Goal: Ask a question: Seek information or help from site administrators or community

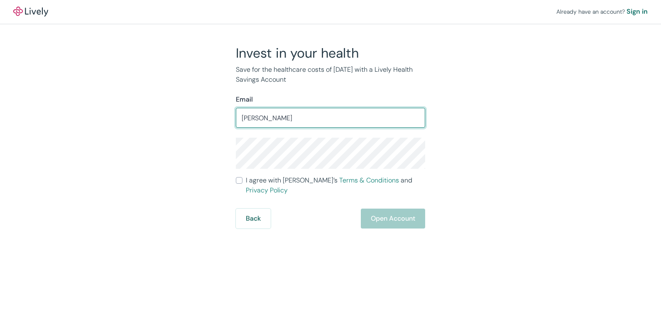
type input "AnnetteMcDonald1968@outlook.com"
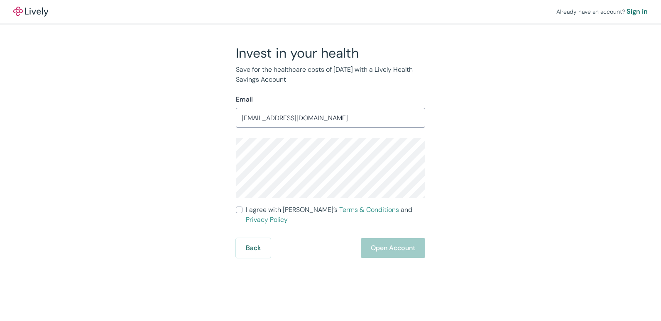
click at [242, 210] on input "I agree with Lively’s Terms & Conditions and Privacy Policy" at bounding box center [239, 210] width 7 height 7
checkbox input "true"
click at [377, 238] on button "Open Account" at bounding box center [393, 248] width 64 height 20
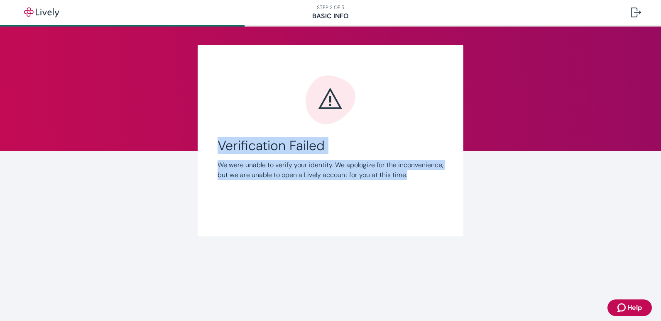
drag, startPoint x: 271, startPoint y: 193, endPoint x: 160, endPoint y: 118, distance: 133.8
click at [160, 118] on div "Link Account Verification Failed We were unable to verify your identity. We apo…" at bounding box center [330, 141] width 398 height 192
drag, startPoint x: 241, startPoint y: 146, endPoint x: 561, endPoint y: 237, distance: 332.8
click at [550, 233] on div "Link Account Verification Failed We were unable to verify your identity. We apo…" at bounding box center [330, 152] width 661 height 250
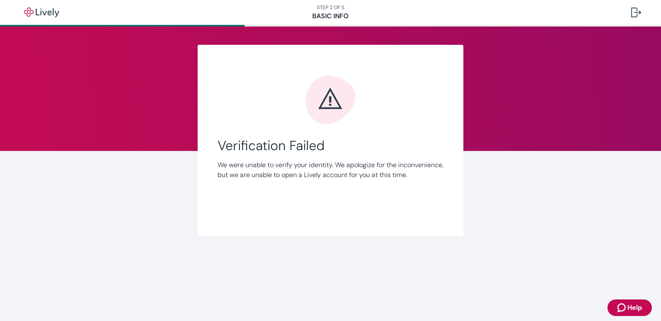
click at [630, 309] on span "Help" at bounding box center [634, 308] width 15 height 10
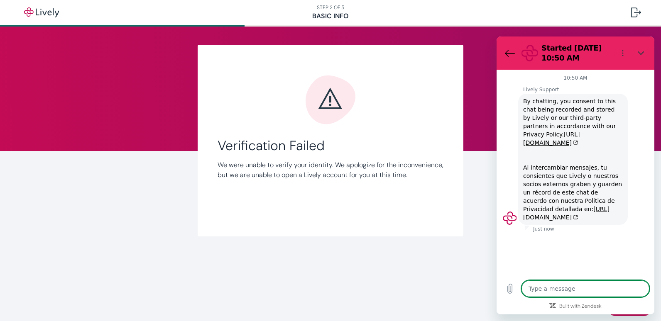
type textarea "x"
type textarea "C"
type textarea "x"
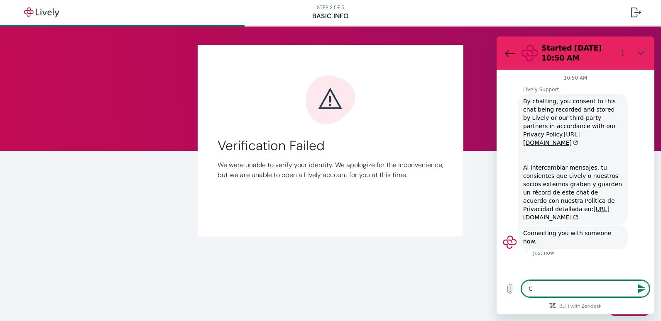
type textarea "Ca"
type textarea "x"
type textarea "Can"
type textarea "x"
type textarea "Can"
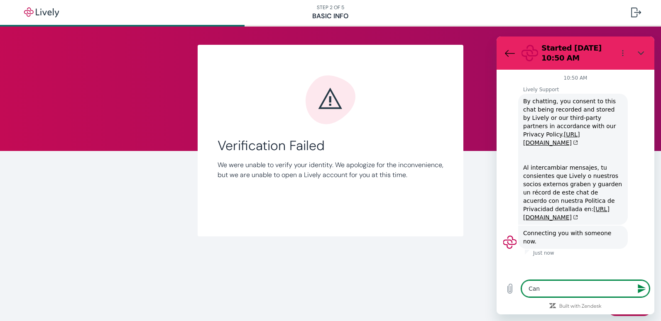
type textarea "x"
type textarea "Can y"
type textarea "x"
type textarea "Can yo"
type textarea "x"
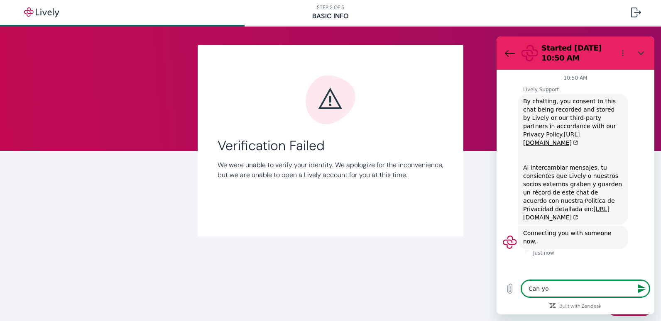
type textarea "Can you"
type textarea "x"
type textarea "Can you"
type textarea "x"
type textarea "Can you c"
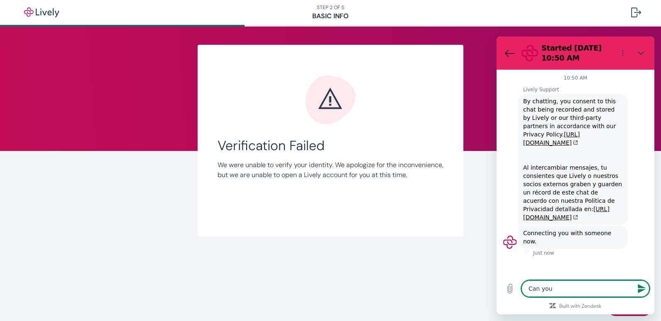
type textarea "x"
type textarea "Can you cl"
type textarea "x"
type textarea "Can you cle"
type textarea "x"
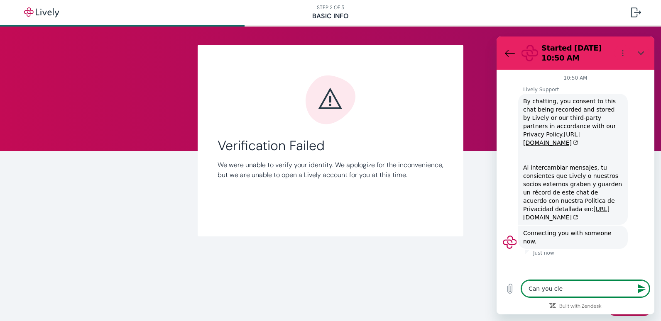
type textarea "Can you clea"
type textarea "x"
type textarea "Can you clear"
type textarea "x"
type textarea "Can you clear"
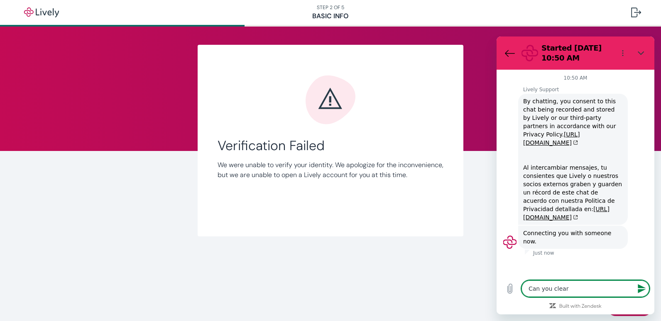
type textarea "x"
type textarea "Can you clear m"
type textarea "x"
type textarea "Can you clear my"
type textarea "x"
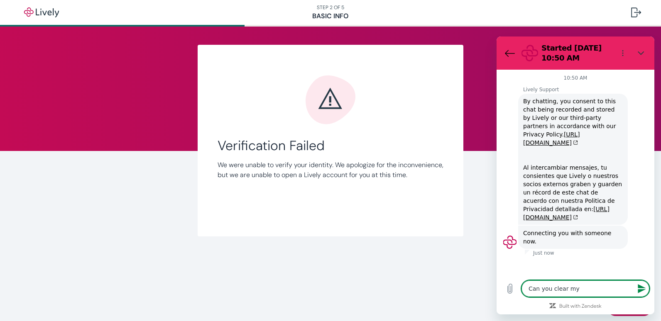
type textarea "Can you clear my"
type textarea "x"
type textarea "Can you clear my e"
type textarea "x"
type textarea "Can you clear my em"
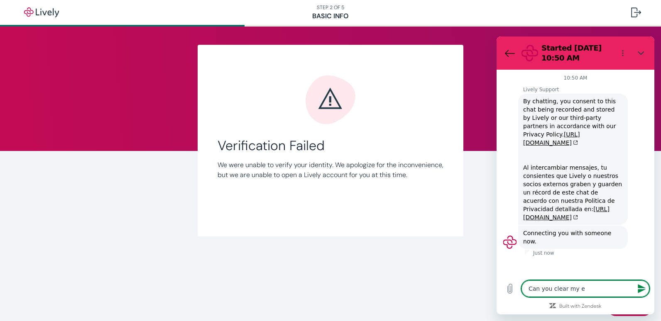
type textarea "x"
type textarea "Can you clear my ema"
type textarea "x"
type textarea "Can you clear my emai"
type textarea "x"
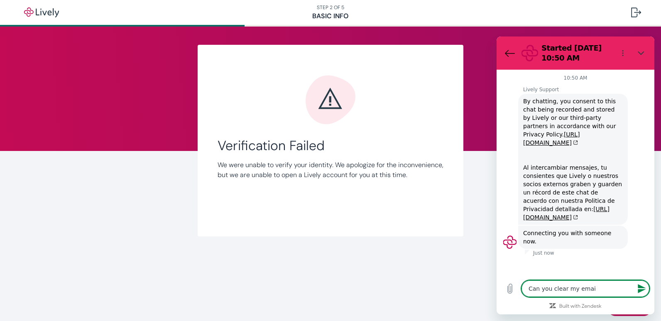
type textarea "Can you clear my email"
type textarea "x"
type textarea "Can you clear my email"
type textarea "x"
type textarea "Can you clear my email o"
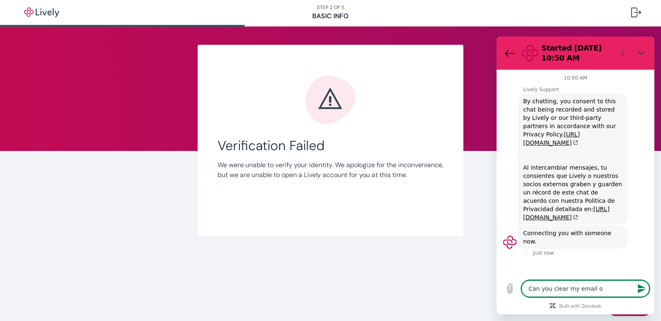
type textarea "x"
type textarea "Can you clear my email or"
type textarea "x"
type textarea "Can you clear my email or"
type textarea "x"
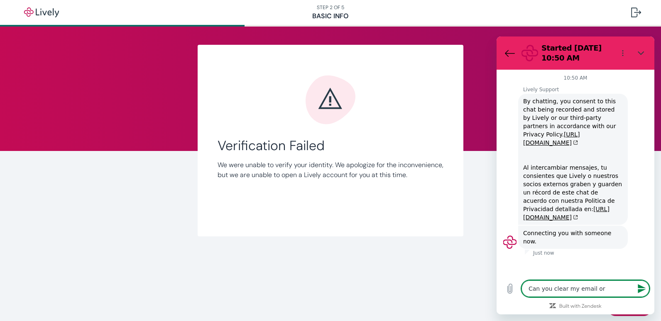
type textarea "Can you clear my email or w"
type textarea "x"
type textarea "Can you clear my email or wh"
type textarea "x"
type textarea "Can you clear my email or wha"
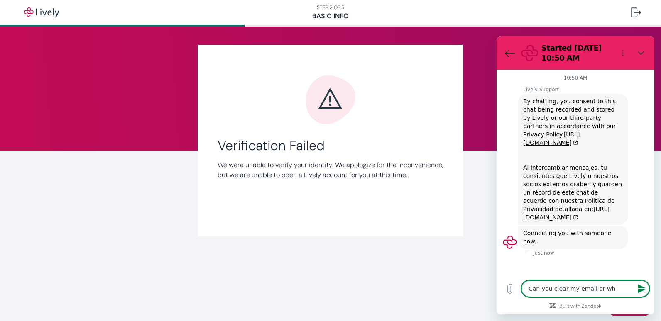
type textarea "x"
type textarea "Can you clear my email or what"
type textarea "x"
type textarea "Can you clear my email or whate"
type textarea "x"
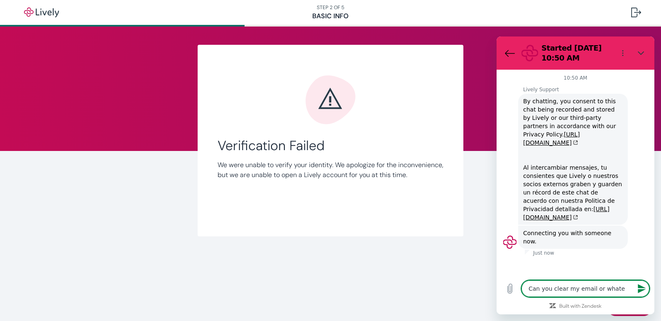
type textarea "Can you clear my email or whatev"
type textarea "x"
type textarea "Can you clear my email or whateve"
type textarea "x"
type textarea "Can you clear my email or whatever"
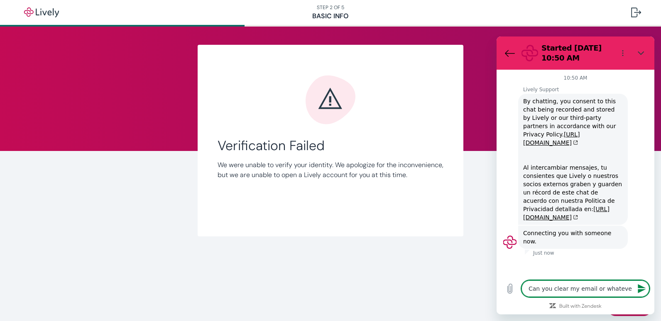
type textarea "x"
type textarea "Can you clear my email or whatever"
type textarea "x"
type textarea "Can you clear my email or whatever s"
type textarea "x"
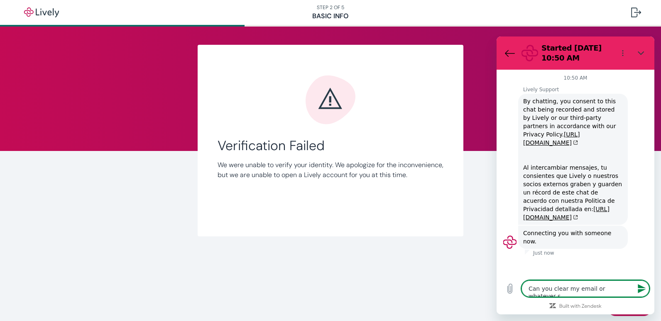
type textarea "Can you clear my email or whatever so"
type textarea "x"
type textarea "Can you clear my email or whatever so"
type textarea "x"
type textarea "Can you clear my email or whatever so t"
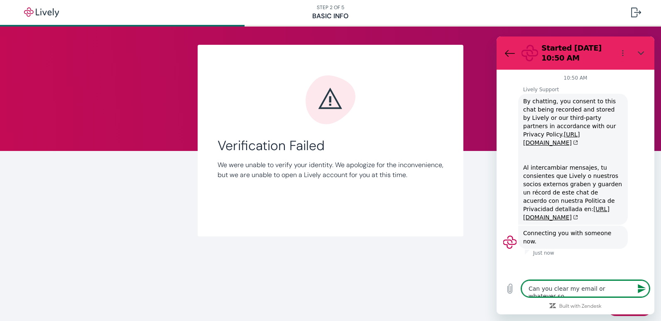
type textarea "x"
type textarea "Can you clear my email or whatever so th"
type textarea "x"
type textarea "Can you clear my email or whatever so tha"
type textarea "x"
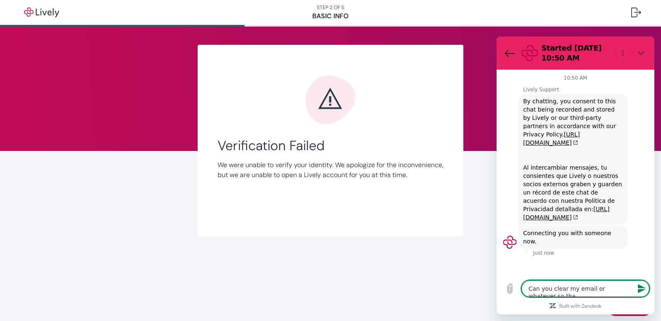
type textarea "Can you clear my email or whatever so that"
type textarea "x"
type textarea "Can you clear my email or whatever so that"
type textarea "x"
type textarea "Can you clear my email or whatever so that i"
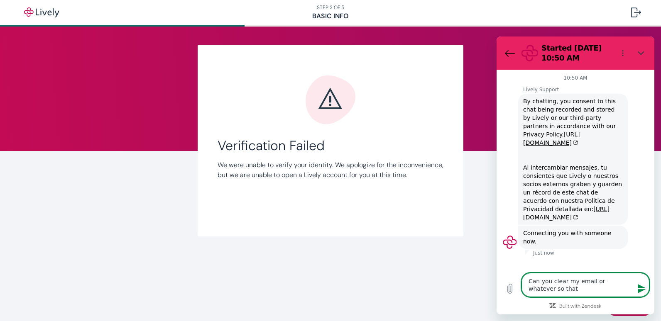
type textarea "x"
type textarea "Can you clear my email or whatever so that i"
type textarea "x"
type textarea "Can you clear my email or whatever so that i c"
type textarea "x"
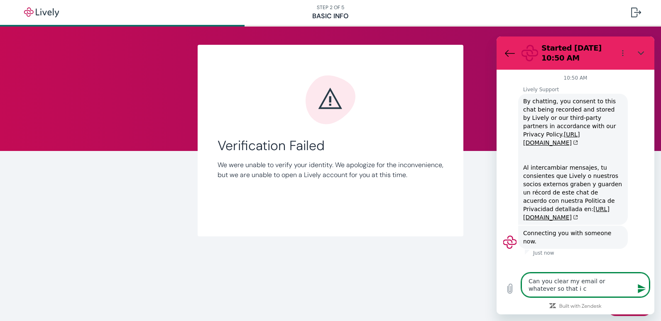
type textarea "Can you clear my email or whatever so that i"
type textarea "x"
type textarea "Can you clear my email or whatever so that i"
type textarea "x"
type textarea "Can you clear my email or whatever so that"
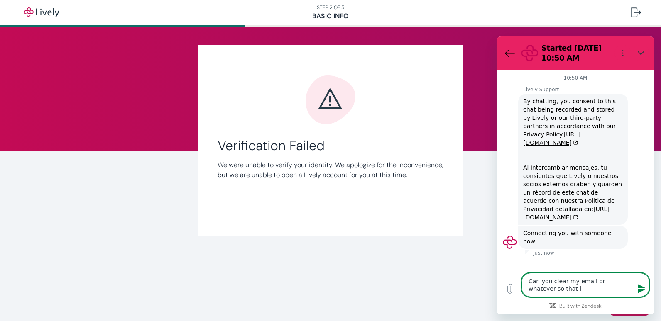
type textarea "x"
type textarea "Can you clear my email or whatever so that I"
type textarea "x"
type textarea "Can you clear my email or whatever so that I"
type textarea "x"
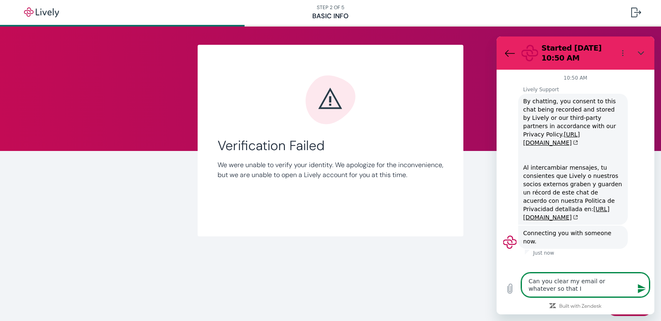
type textarea "Can you clear my email or whatever so that I c"
type textarea "x"
type textarea "Can you clear my email or whatever so that I ca"
type textarea "x"
type textarea "Can you clear my email or whatever so that I can"
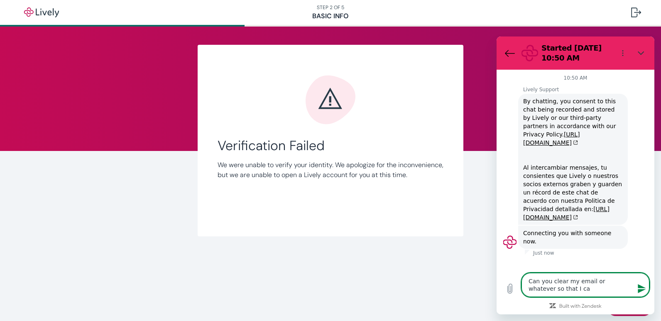
type textarea "x"
type textarea "Can you clear my email or whatever so that I can"
type textarea "x"
type textarea "Can you clear my email or whatever so that I can t"
type textarea "x"
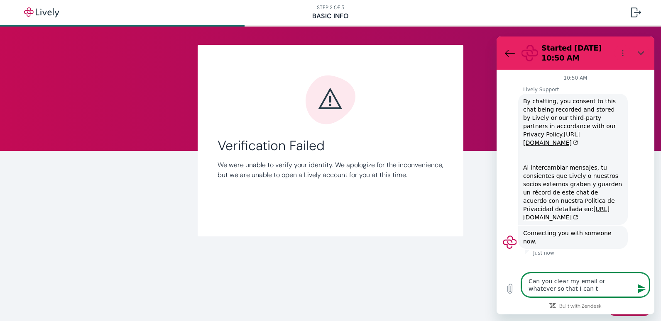
type textarea "Can you clear my email or whatever so that I can tr"
type textarea "x"
type textarea "Can you clear my email or whatever so that I can try"
type textarea "x"
type textarea "Can you clear my email or whatever so that I can try"
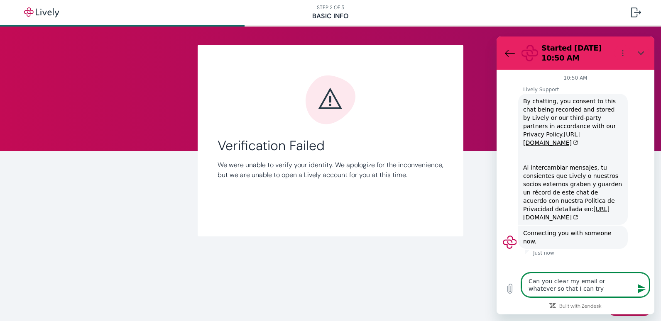
type textarea "x"
type textarea "Can you clear my email or whatever so that I can try a"
type textarea "x"
type textarea "Can you clear my email or whatever so that I can try ag"
type textarea "x"
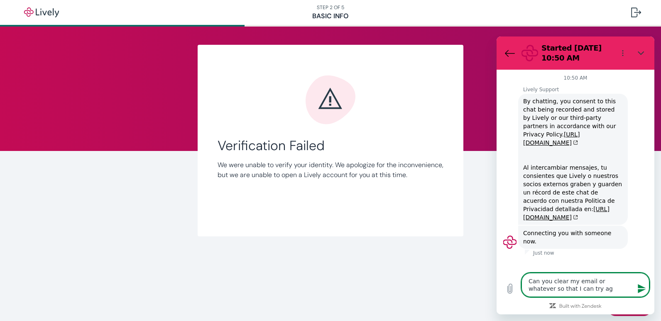
type textarea "Can you clear my email or whatever so that I can try aga"
type textarea "x"
type textarea "Can you clear my email or whatever so that I can try agai"
type textarea "x"
type textarea "Can you clear my email or whatever so that I can try again"
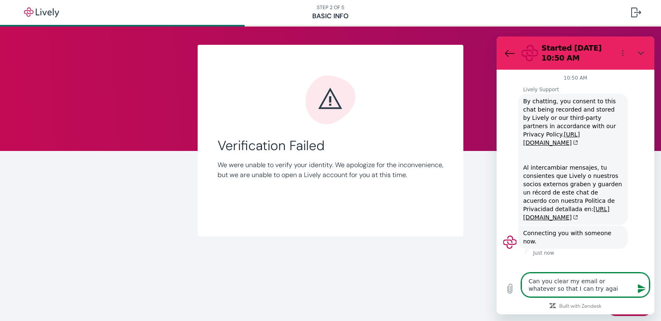
type textarea "x"
type textarea "Can you clear my email or whatever so that I can try again"
type textarea "x"
type textarea "Can you clear my email or whatever so that I can try again t"
type textarea "x"
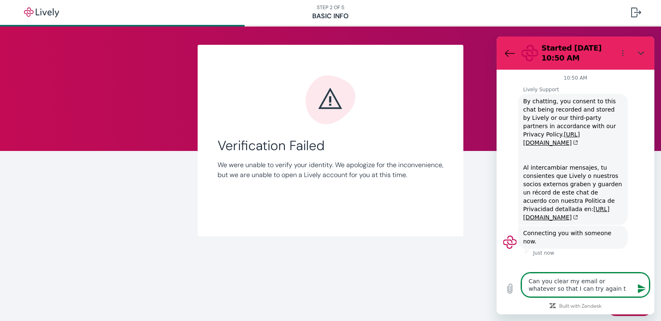
type textarea "Can you clear my email or whatever so that I can try again to"
type textarea "x"
type textarea "Can you clear my email or whatever so that I can try again to"
type textarea "x"
type textarea "Can you clear my email or whatever so that I can try again to c"
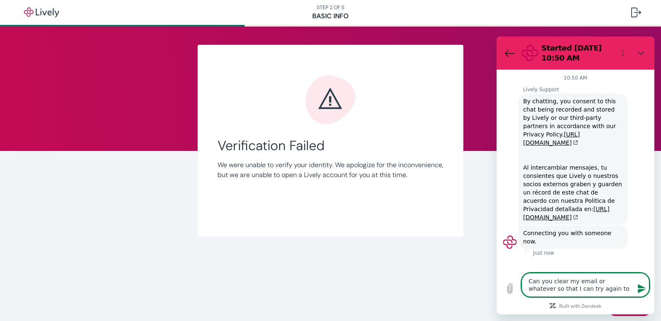
type textarea "x"
type textarea "Can you clear my email or whatever so that I can try again to cr"
type textarea "x"
type textarea "Can you clear my email or whatever so that I can try again to cre"
type textarea "x"
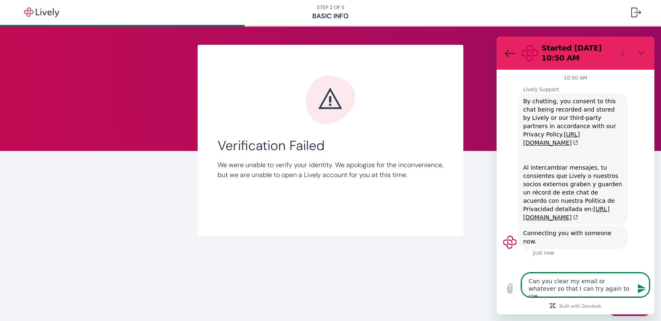
type textarea "Can you clear my email or whatever so that I can try again to crea"
type textarea "x"
type textarea "Can you clear my email or whatever so that I can try again to creaat"
type textarea "x"
type textarea "Can you clear my email or whatever so that I can try again to creaate"
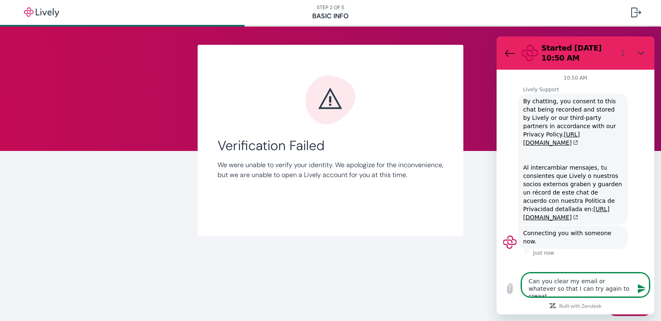
type textarea "x"
type textarea "Can you clear my email or whatever so that I can try again to creaate"
type textarea "x"
type textarea "Can you clear my email or whatever so that I can try again to creaate a"
type textarea "x"
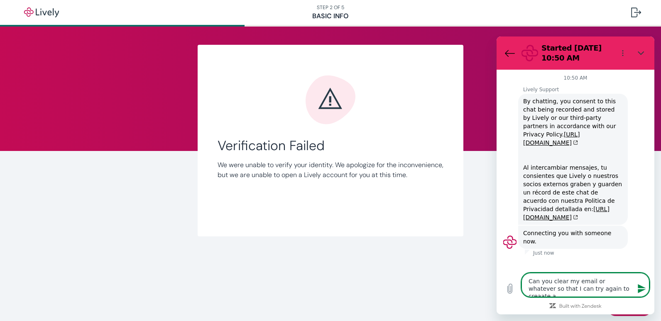
type textarea "Can you clear my email or whatever so that I can try again to creaate"
type textarea "x"
type textarea "Can you clear my email or whatever so that I can try again to creaate"
type textarea "x"
type textarea "Can you clear my email or whatever so that I can try again to creaat"
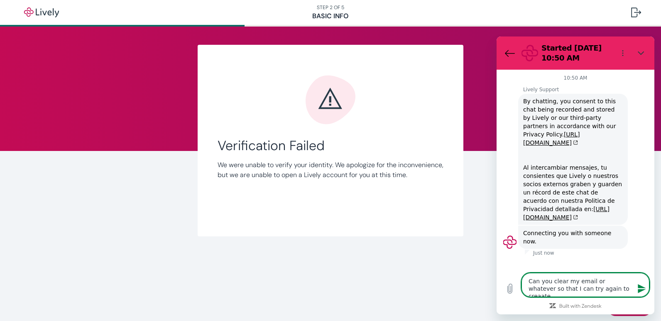
type textarea "x"
type textarea "Can you clear my email or whatever so that I can try again to creaa"
type textarea "x"
type textarea "Can you clear my email or whatever so that I can try again to crea"
type textarea "x"
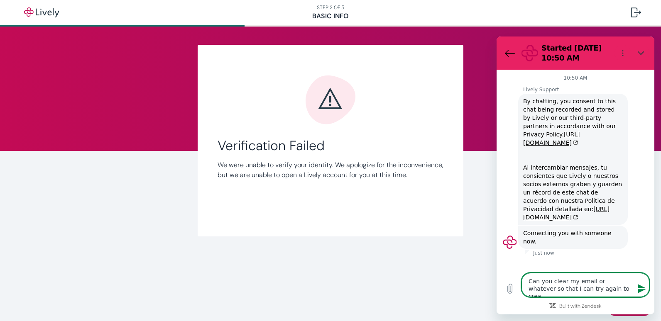
type textarea "Can you clear my email or whatever so that I can try again to cre"
type textarea "x"
type textarea "Can you clear my email or whatever so that I can try again to crea"
type textarea "x"
type textarea "Can you clear my email or whatever so that I can try again to creat"
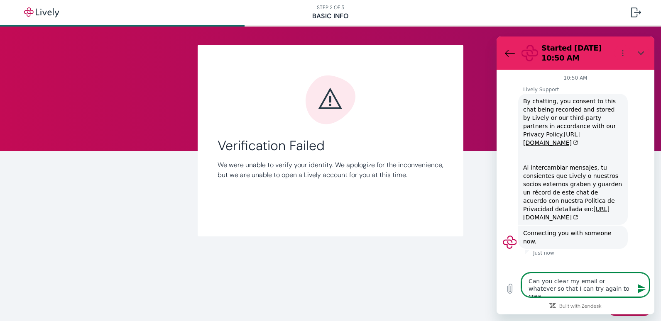
type textarea "x"
type textarea "Can you clear my email or whatever so that I can try again to create"
type textarea "x"
type textarea "Can you clear my email or whatever so that I can try again to create"
type textarea "x"
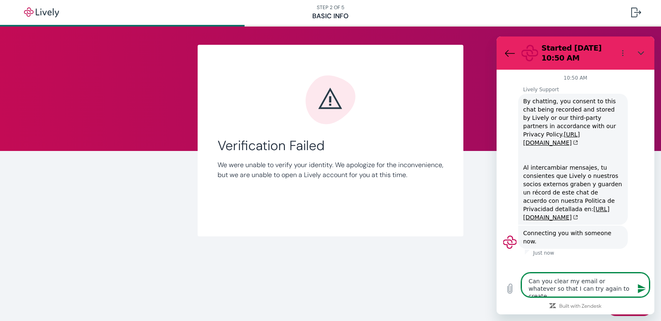
type textarea "Can you clear my email or whatever so that I can try again to create a"
type textarea "x"
type textarea "Can you clear my email or whatever so that I can try again to create an"
type textarea "x"
type textarea "Can you clear my email or whatever so that I can try again to create an"
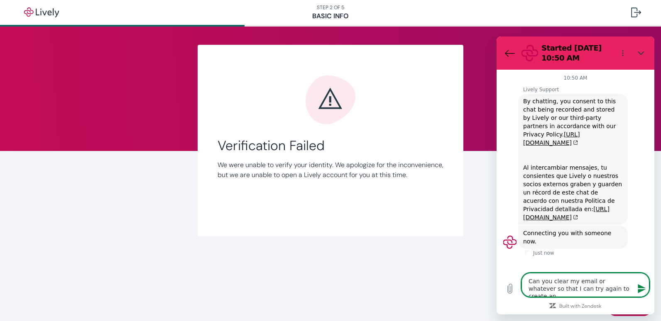
type textarea "x"
type textarea "Can you clear my email or whatever so that I can try again to create an a"
type textarea "x"
type textarea "Can you clear my email or whatever so that I can try again to create an ac"
type textarea "x"
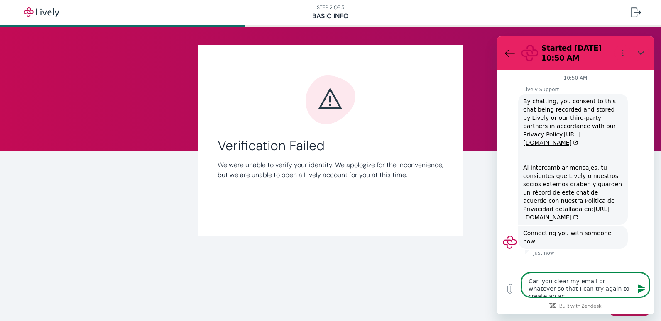
type textarea "Can you clear my email or whatever so that I can try again to create an acc"
type textarea "x"
type textarea "Can you clear my email or whatever so that I can try again to create an acco"
type textarea "x"
type textarea "Can you clear my email or whatever so that I can try again to create an accou"
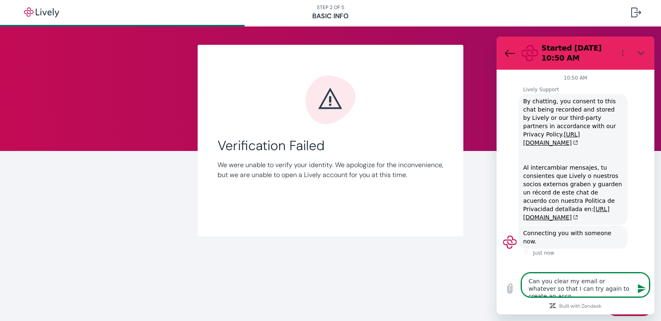
type textarea "x"
type textarea "Can you clear my email or whatever so that I can try again to create an accoun"
type textarea "x"
type textarea "Can you clear my email or whatever so that I can try again to create an account"
type textarea "x"
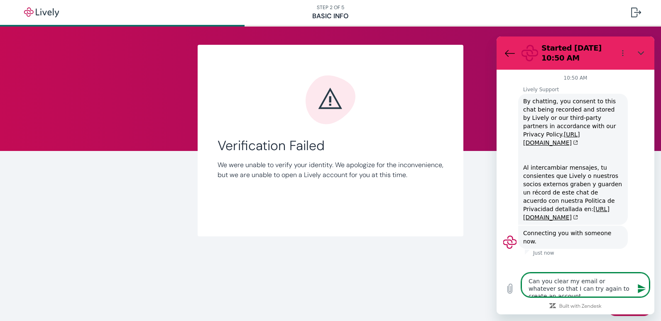
type textarea "Can you clear my email or whatever so that I can try again to create an account?"
type textarea "x"
type textarea "Can you clear my email or whatever so that I can try again to create an account?"
type textarea "x"
type textarea "Can you clear my email or whatever so that I can try again to create an account?"
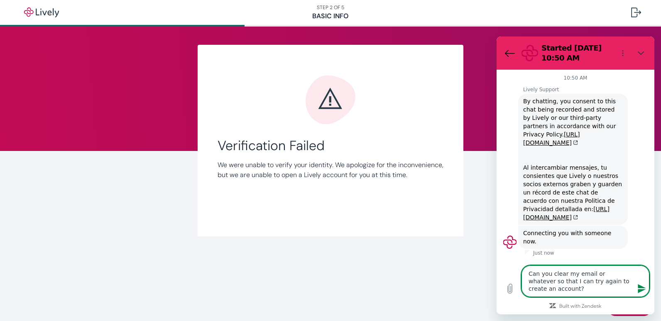
type textarea "x"
type textarea "Can you clear my email or whatever so that I can try again to create an account…"
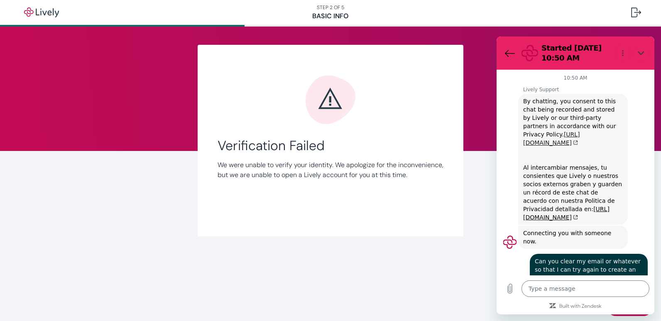
click at [576, 134] on link "[URL][DOMAIN_NAME]" at bounding box center [551, 138] width 57 height 15
